Goal: Information Seeking & Learning: Learn about a topic

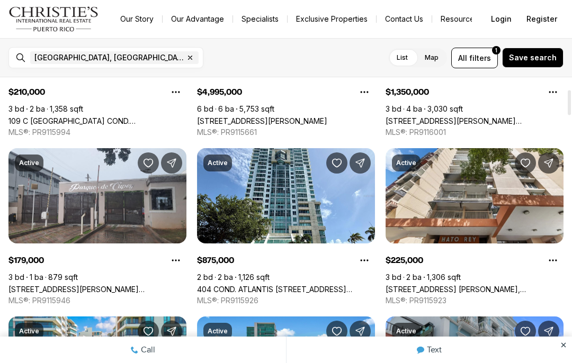
scroll to position [138, 0]
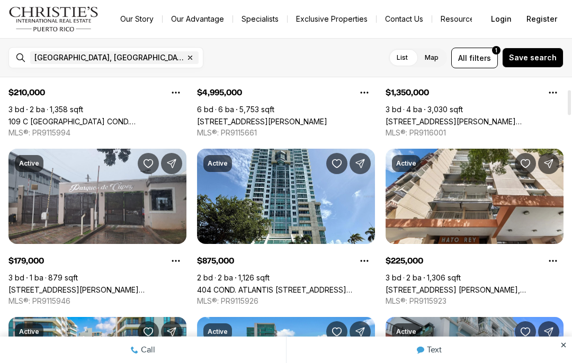
click at [90, 285] on link "[STREET_ADDRESS][PERSON_NAME][PERSON_NAME]" at bounding box center [97, 289] width 178 height 9
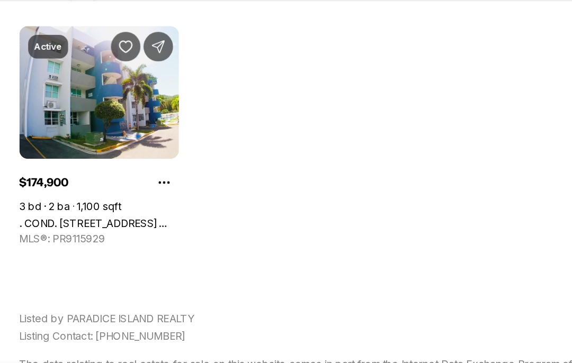
scroll to position [2397, 0]
click at [63, 227] on link ". COND. [STREET_ADDRESS][PERSON_NAME]" at bounding box center [95, 231] width 114 height 9
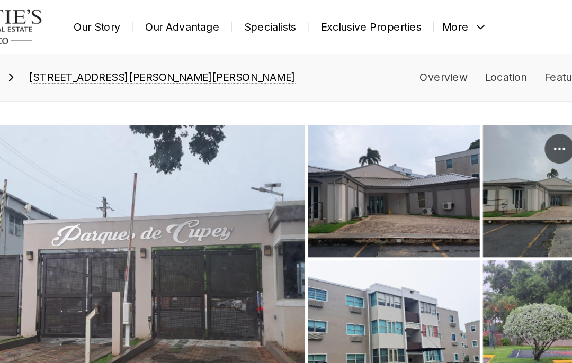
click at [287, 147] on img "View image gallery" at bounding box center [348, 136] width 122 height 94
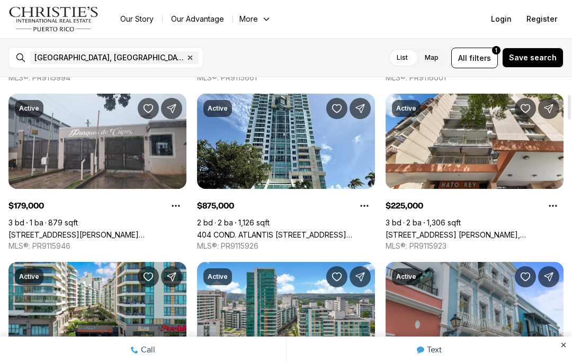
scroll to position [194, 0]
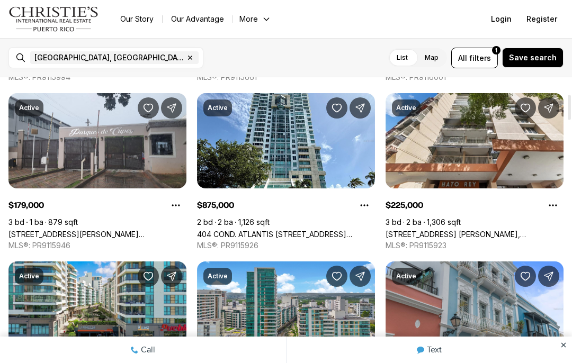
click at [468, 230] on link "[STREET_ADDRESS] [PERSON_NAME], [STREET_ADDRESS] [PERSON_NAME][STREET_ADDRESS][…" at bounding box center [474, 234] width 178 height 9
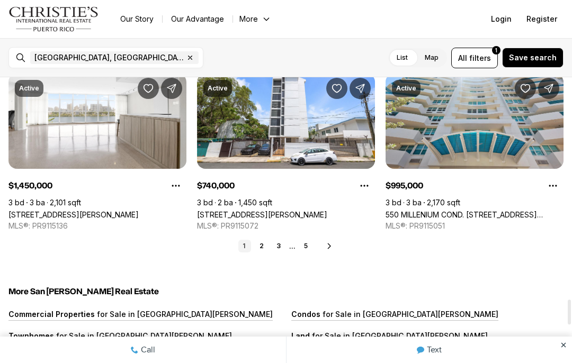
scroll to position [2570, 0]
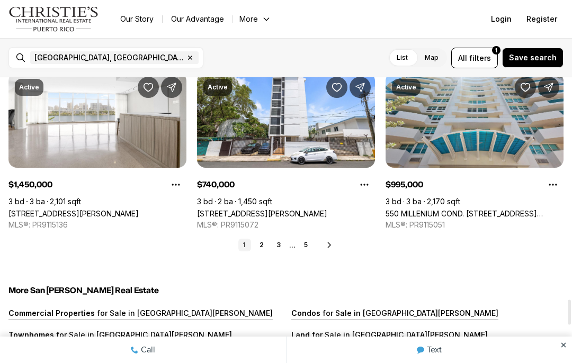
click at [330, 248] on icon at bounding box center [329, 245] width 8 height 8
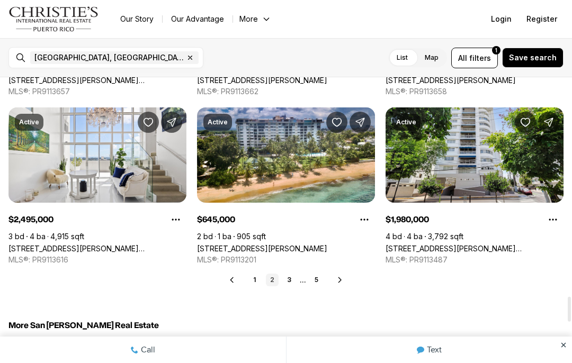
scroll to position [2536, 0]
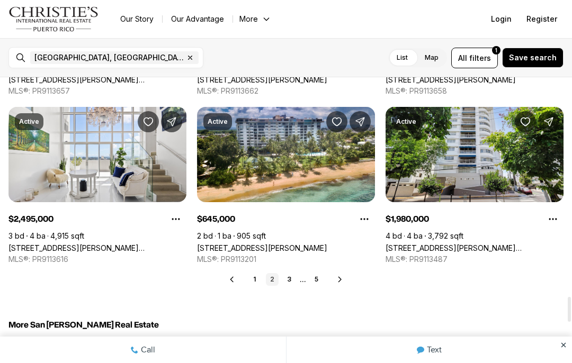
click at [342, 283] on icon at bounding box center [340, 279] width 8 height 8
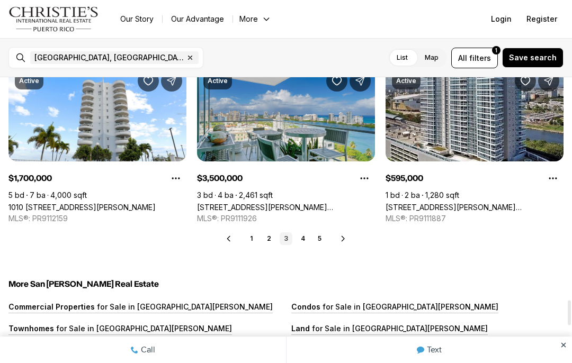
scroll to position [2577, 0]
click at [346, 238] on icon at bounding box center [343, 238] width 8 height 8
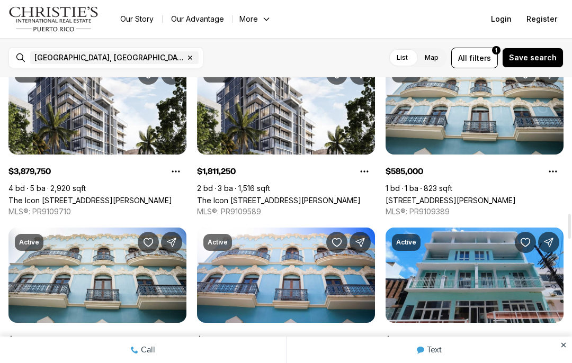
scroll to position [1575, 0]
